Goal: Information Seeking & Learning: Learn about a topic

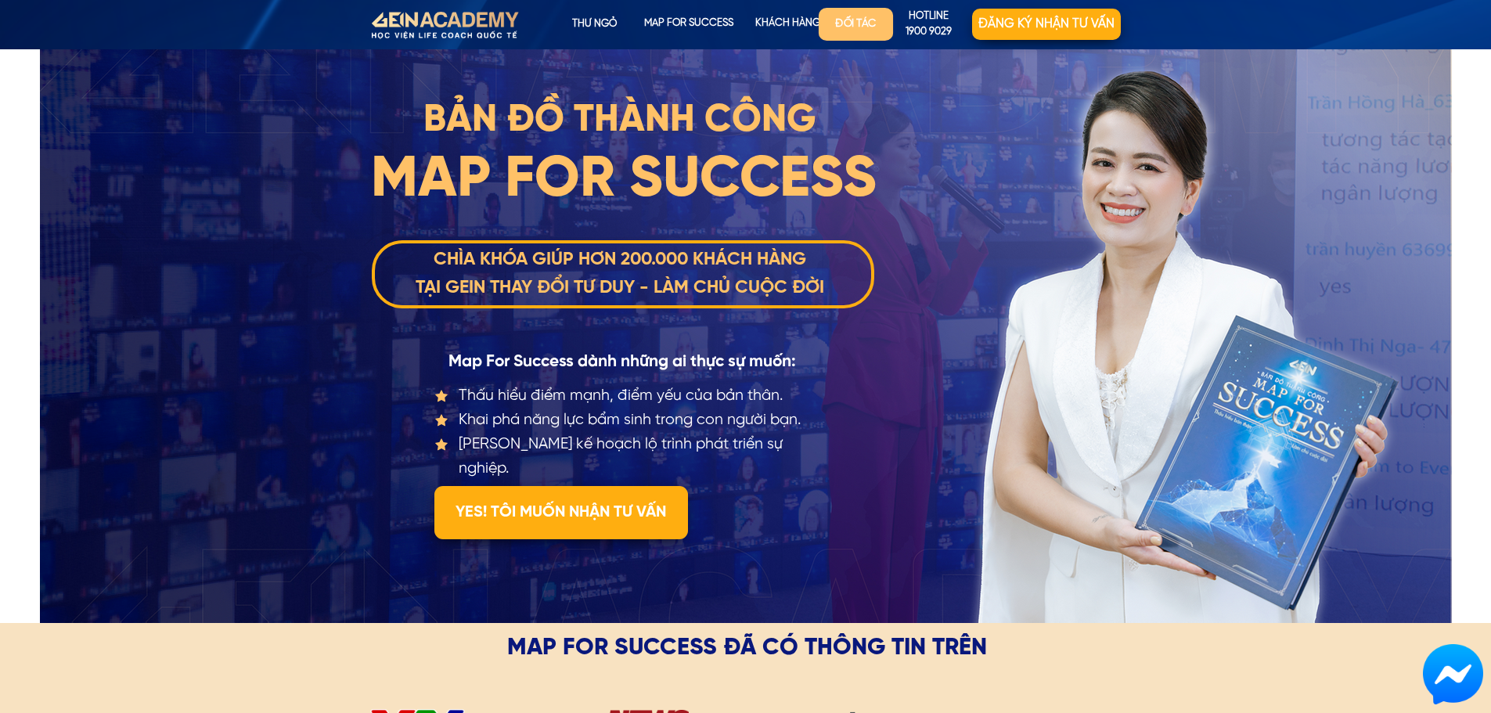
click at [837, 27] on p "Đối tác" at bounding box center [855, 24] width 74 height 33
click at [865, 26] on p "Đối tác" at bounding box center [855, 24] width 74 height 33
click at [870, 23] on p "Đối tác" at bounding box center [855, 24] width 74 height 33
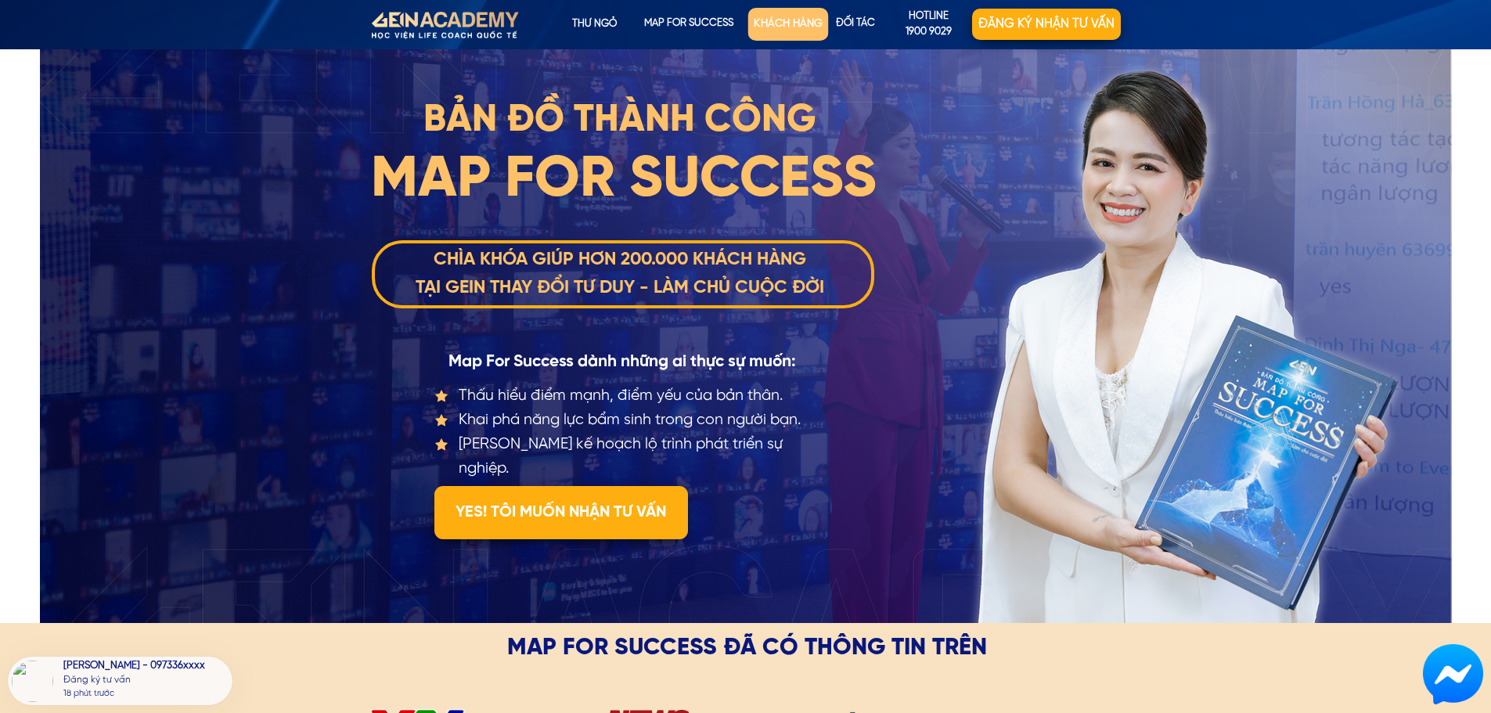
click at [790, 19] on p "KHÁCH HÀNG" at bounding box center [787, 24] width 81 height 33
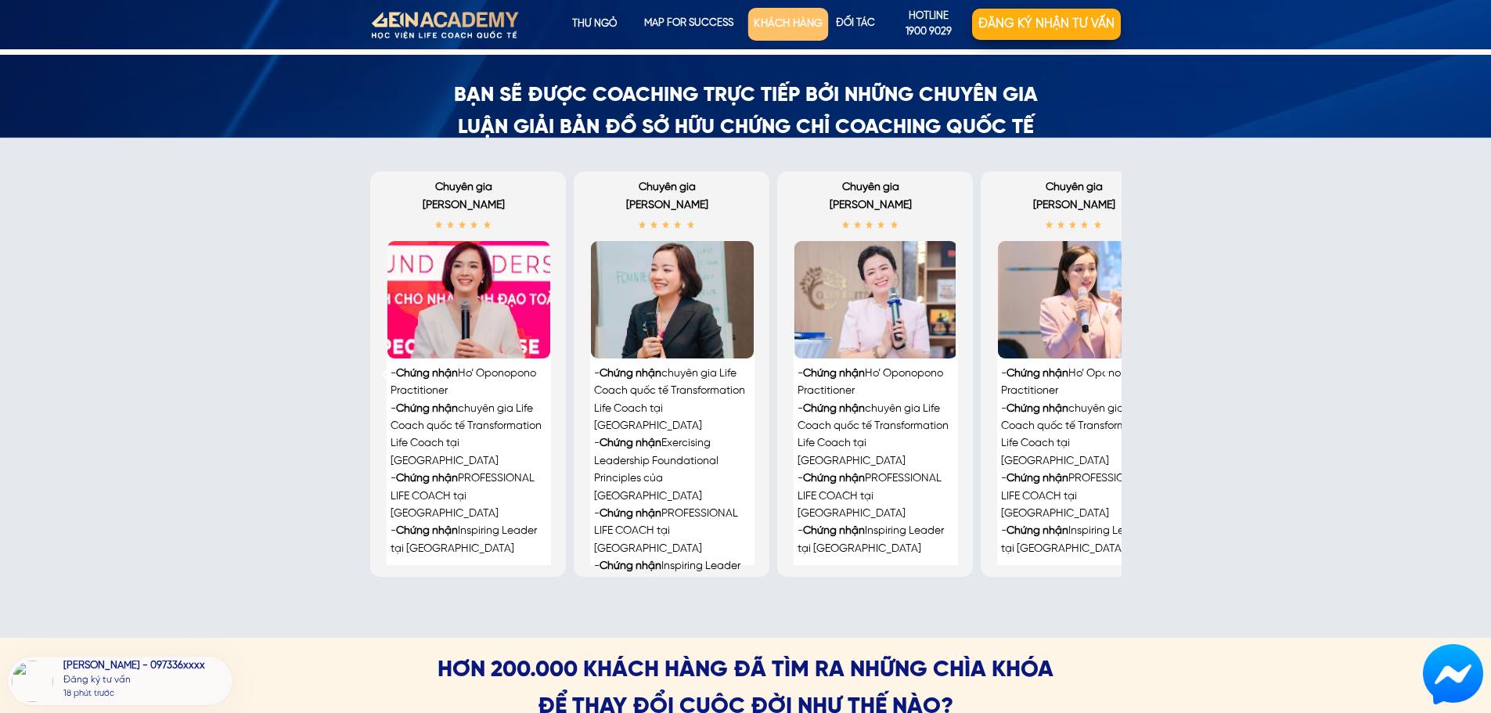
scroll to position [3441, 0]
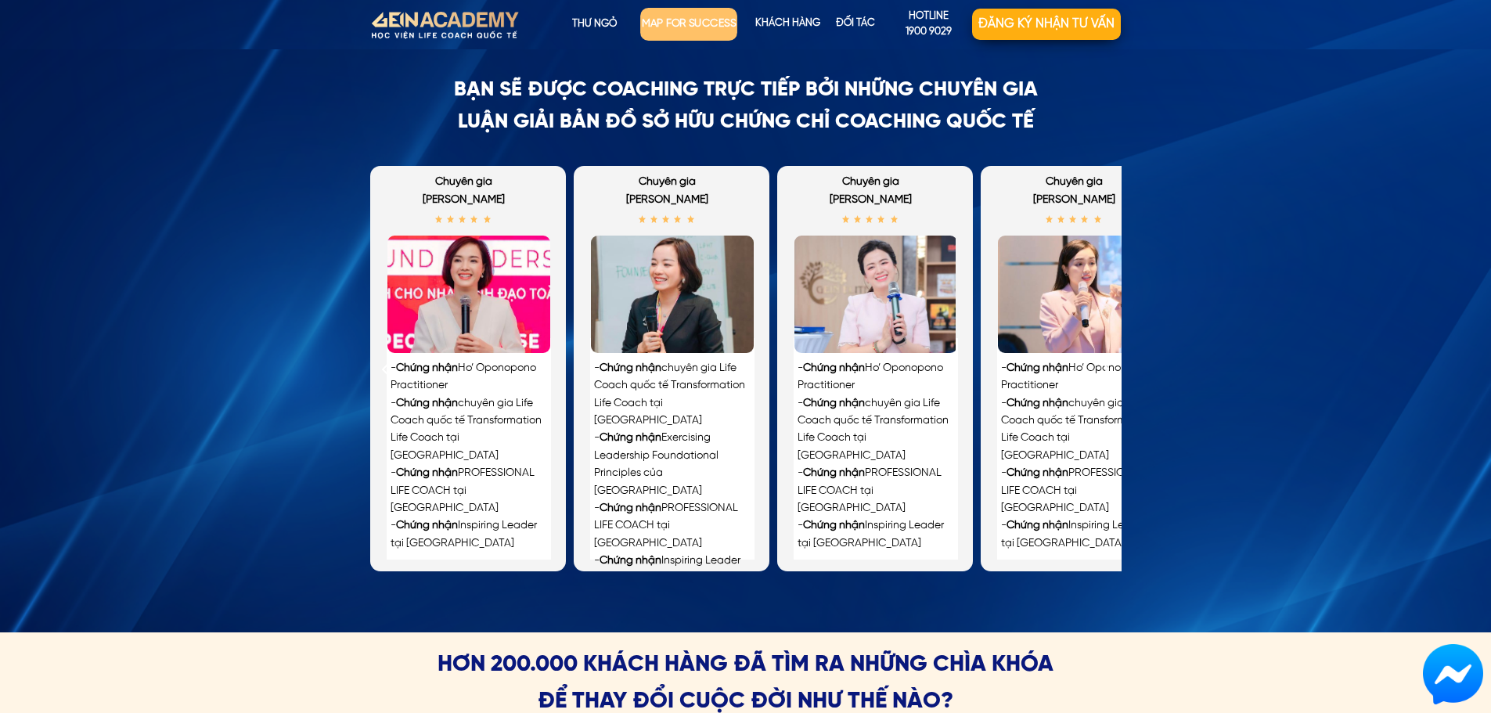
click at [701, 29] on p "map for success" at bounding box center [688, 24] width 97 height 33
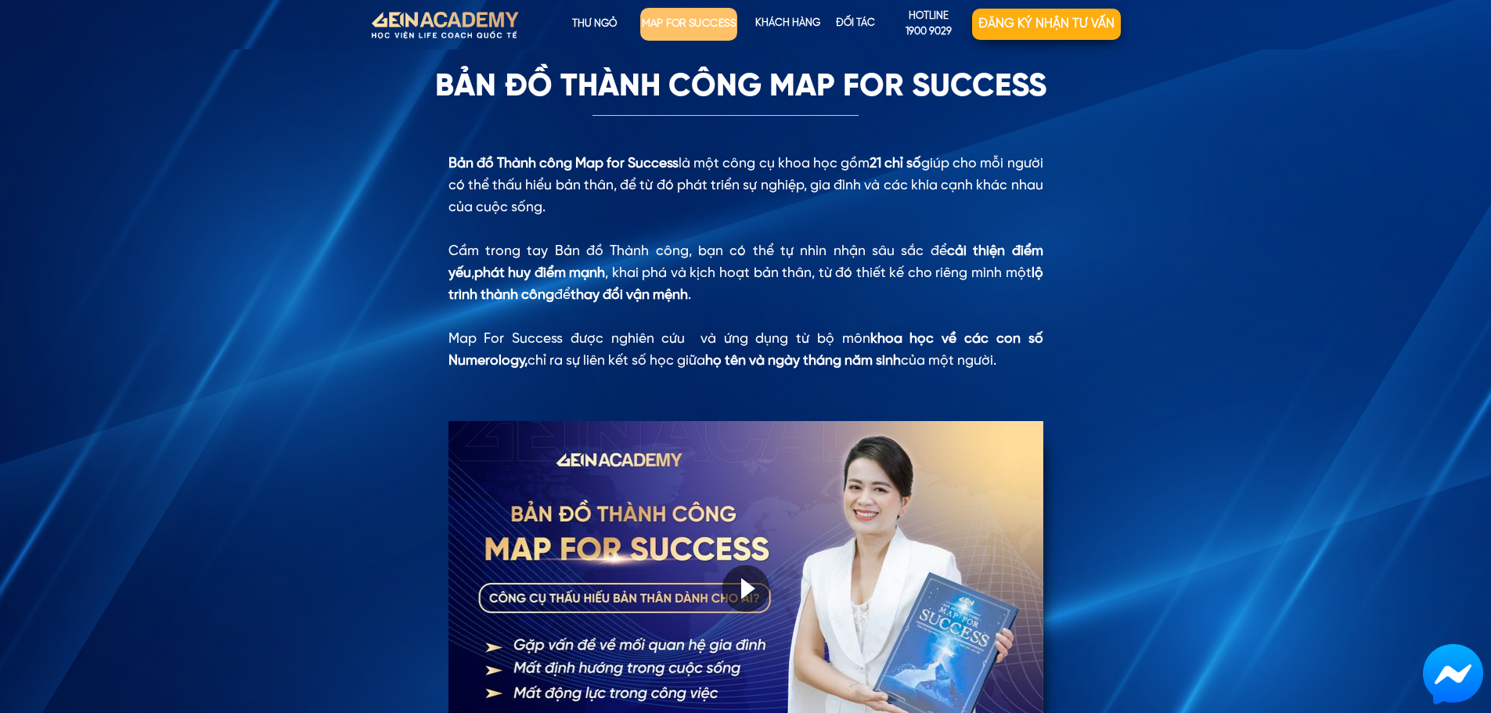
scroll to position [1222, 0]
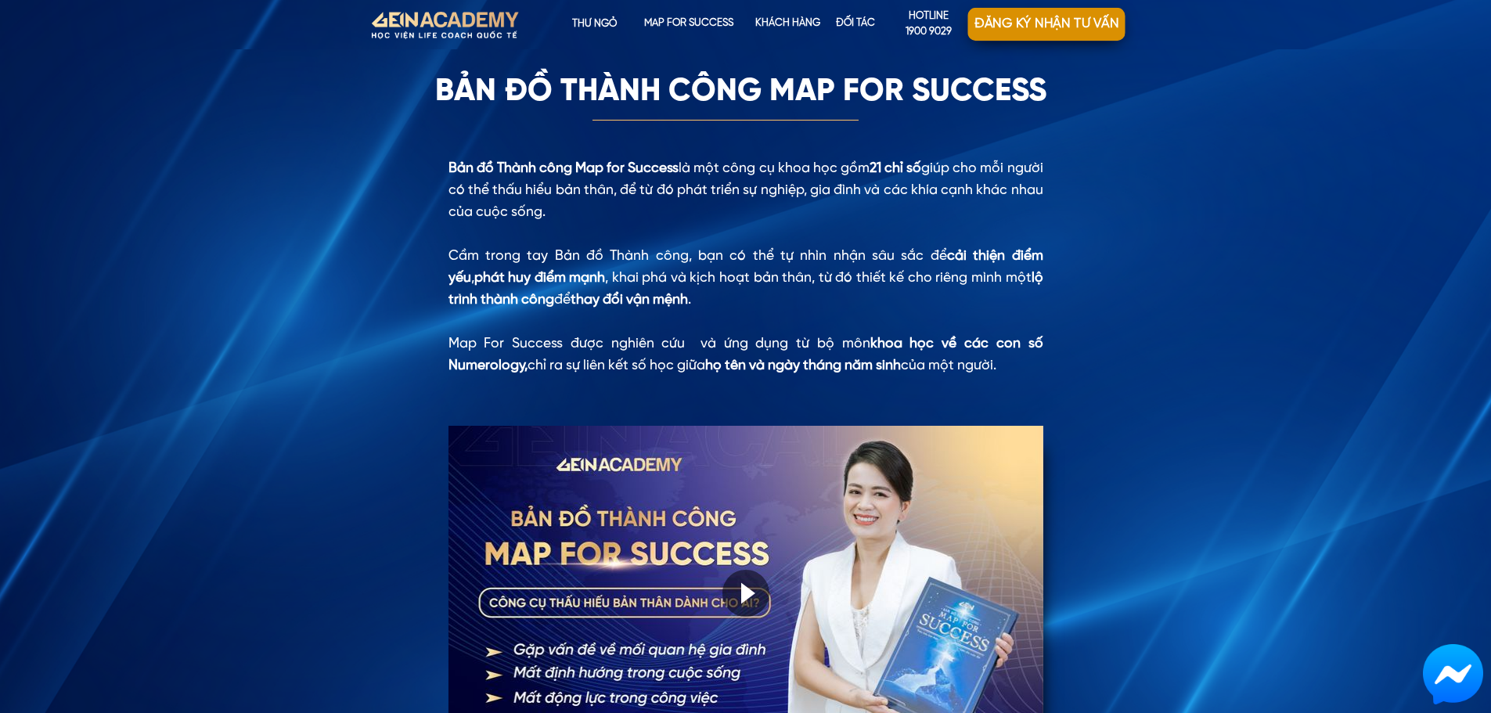
click at [1042, 20] on p "Đăng ký nhận tư vấn" at bounding box center [1046, 24] width 157 height 34
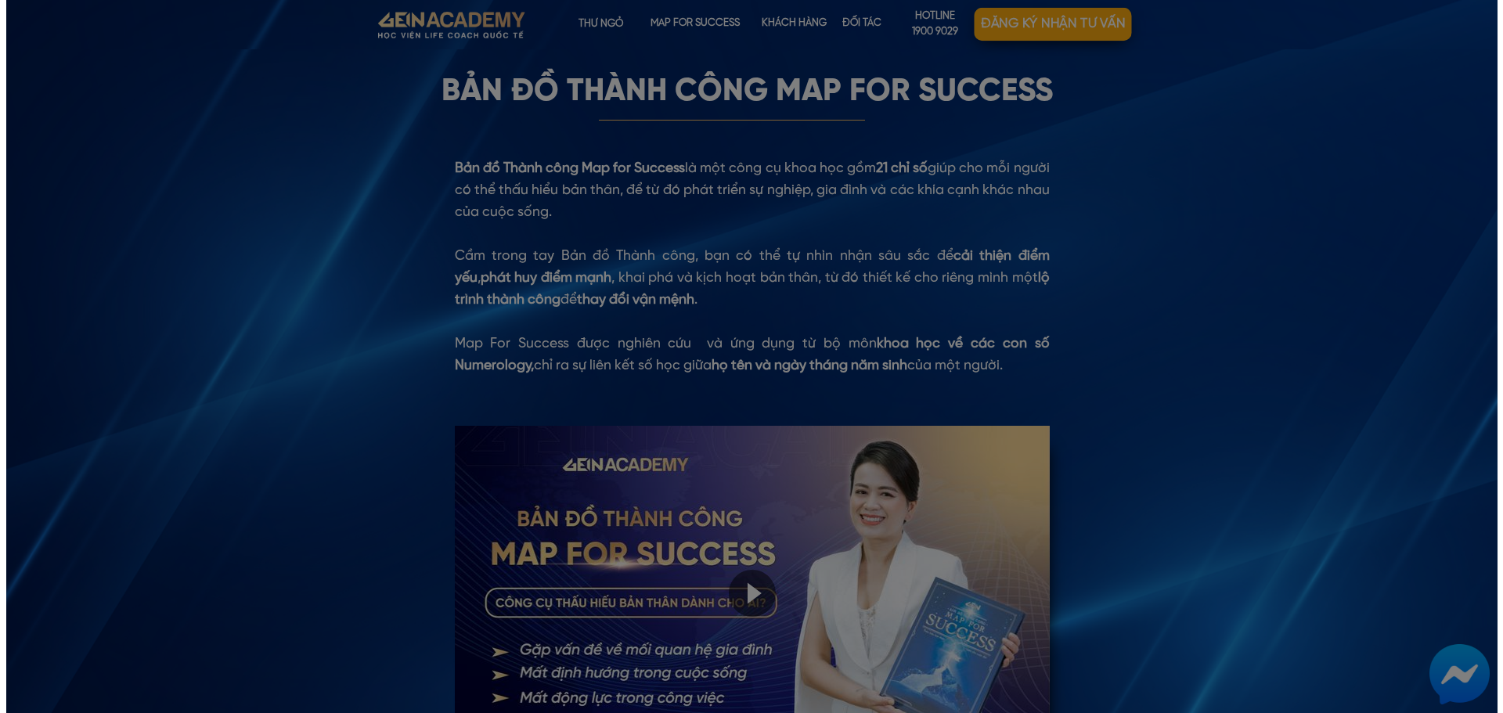
scroll to position [0, 0]
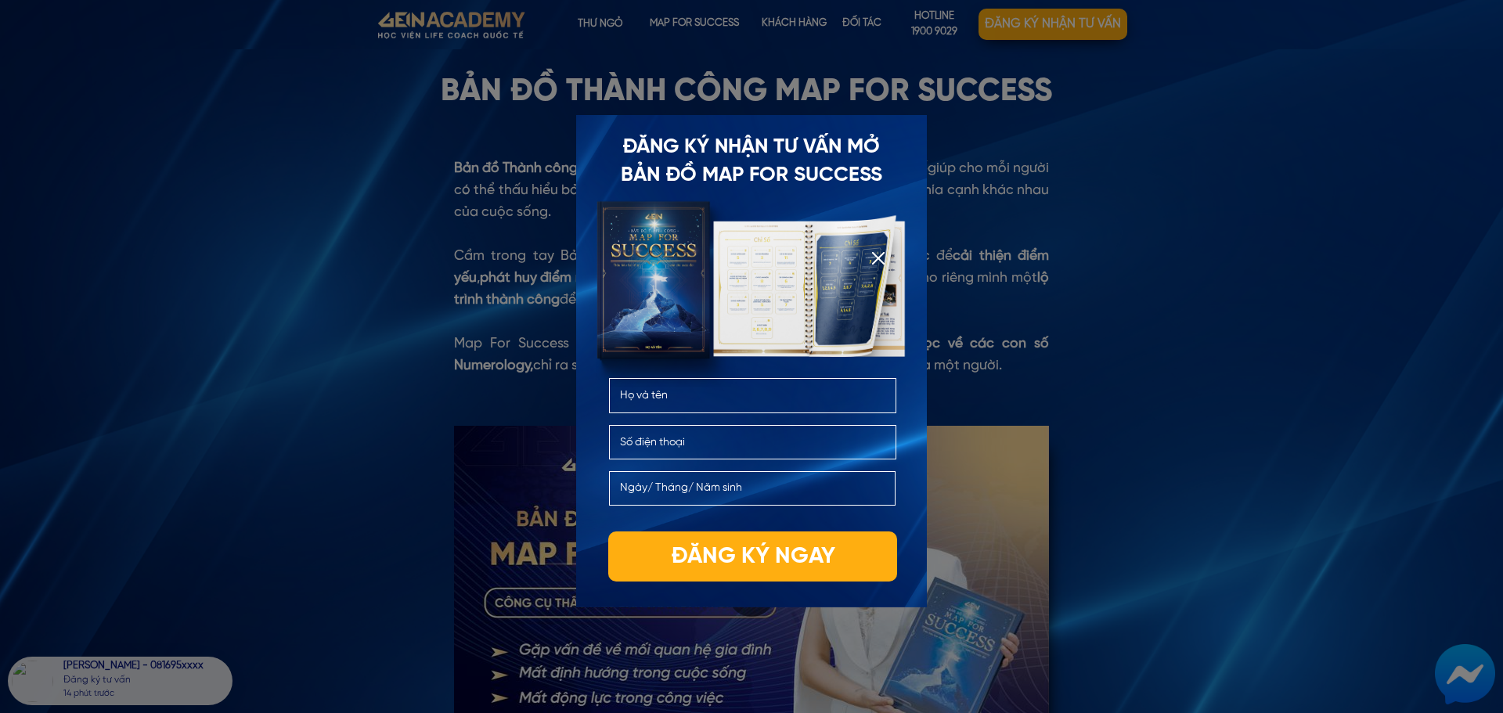
click at [1046, 330] on div at bounding box center [751, 356] width 1503 height 713
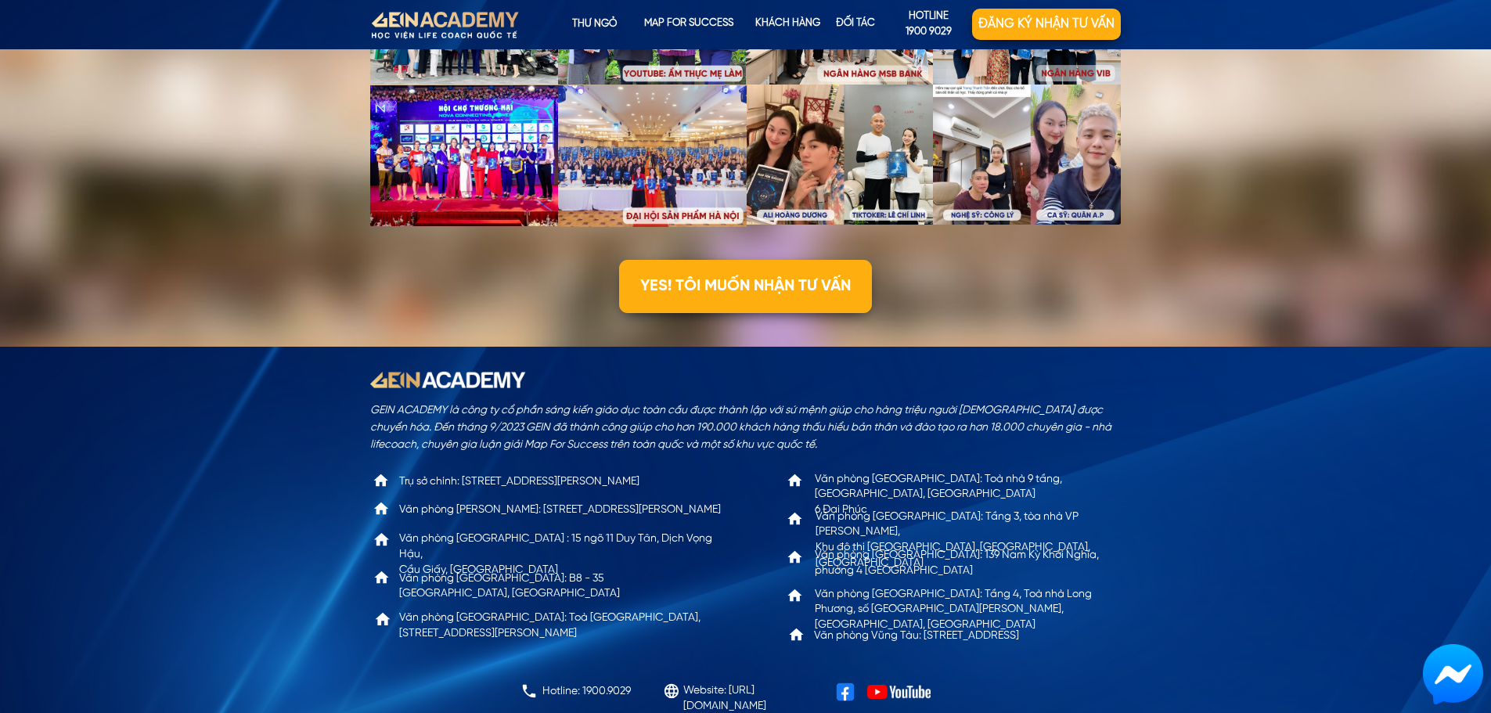
scroll to position [4824, 0]
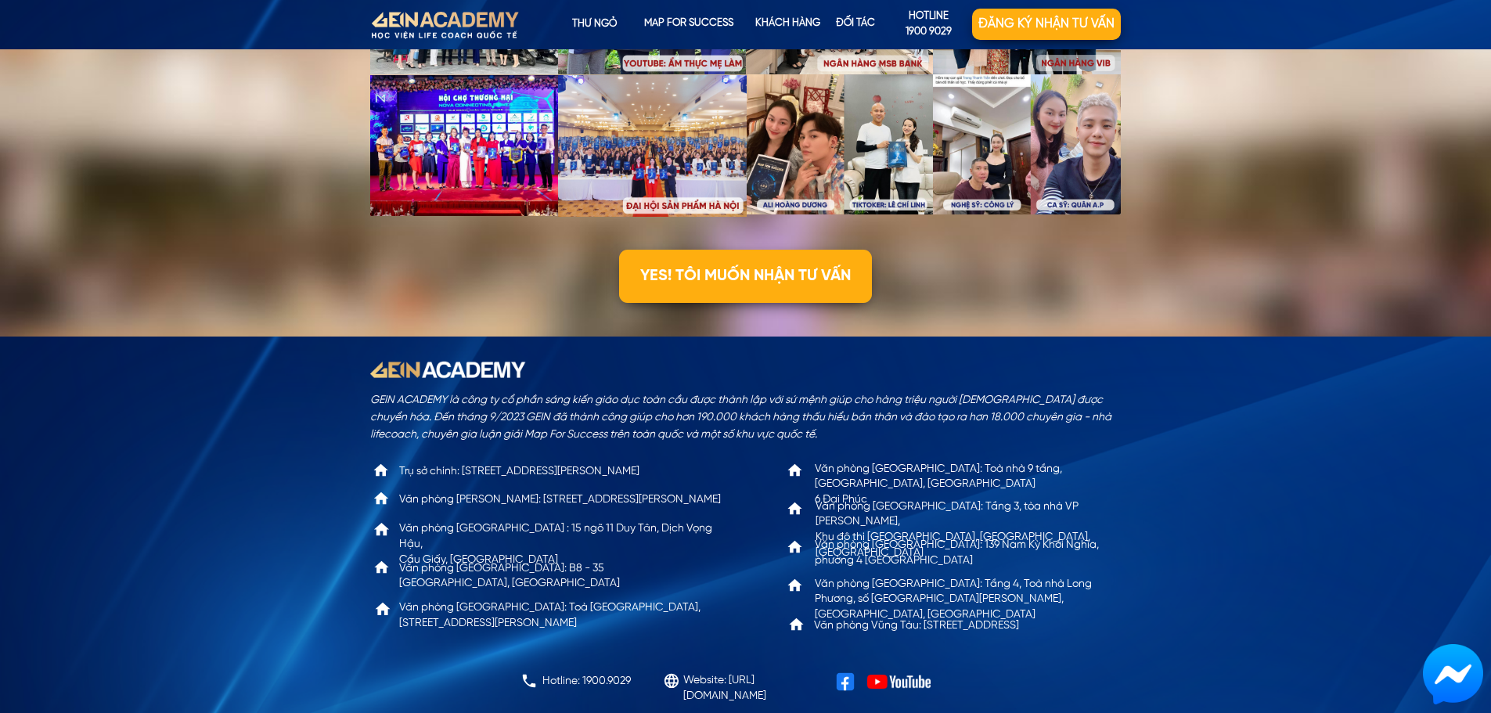
click at [228, 319] on div "cùng map for success lan toả giá trị đến cộng đồng YES! TÔI MUỐN NHẬN TƯ VẤN" at bounding box center [745, 13] width 1491 height 648
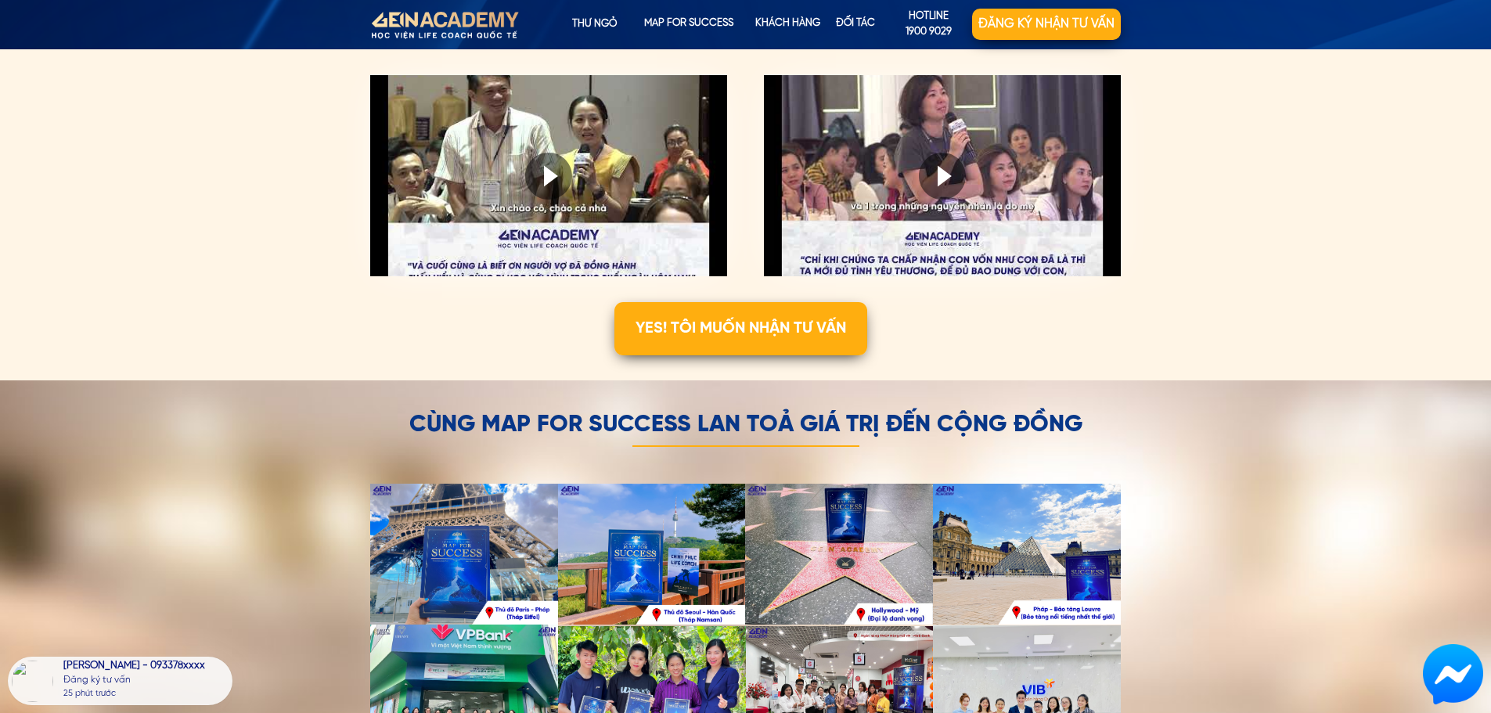
scroll to position [4120, 0]
